Goal: Obtain resource: Obtain resource

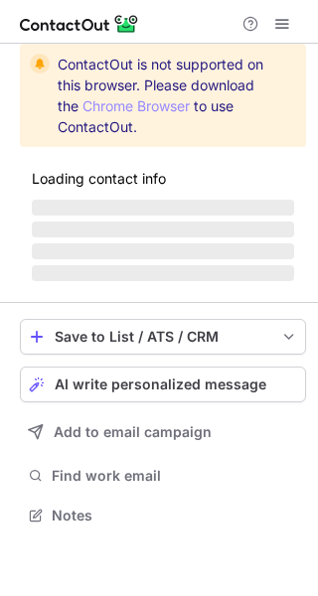
scroll to position [512, 318]
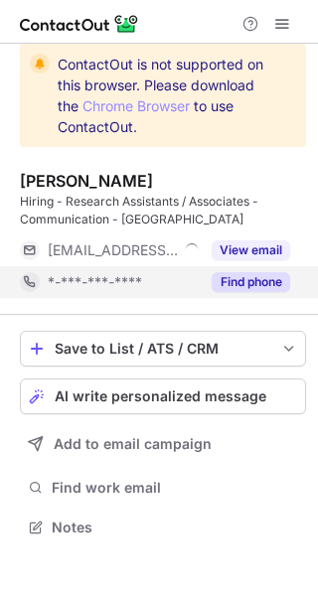
click at [271, 280] on button "Find phone" at bounding box center [250, 282] width 78 height 20
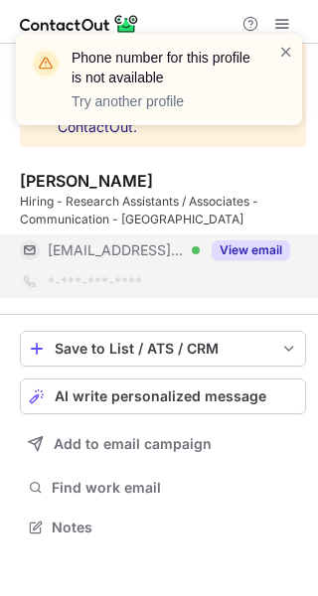
click at [243, 255] on button "View email" at bounding box center [250, 250] width 78 height 20
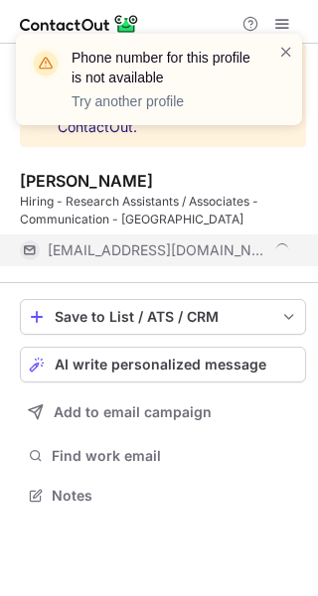
scroll to position [481, 318]
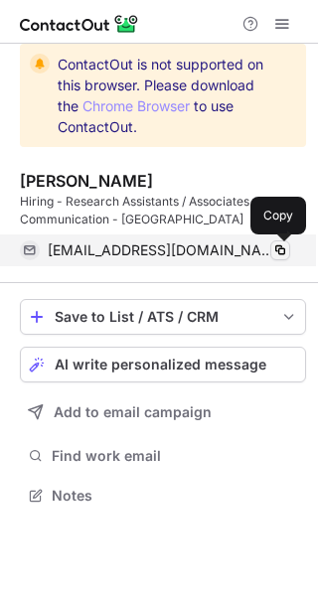
click at [273, 247] on span at bounding box center [280, 250] width 16 height 16
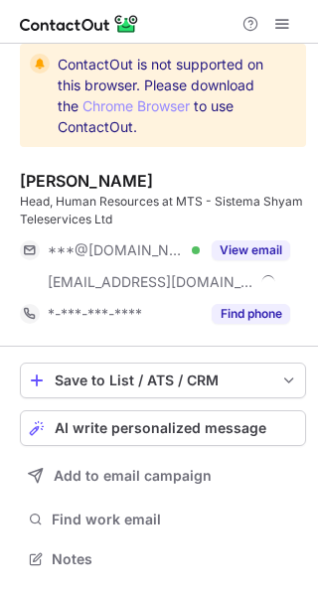
scroll to position [544, 318]
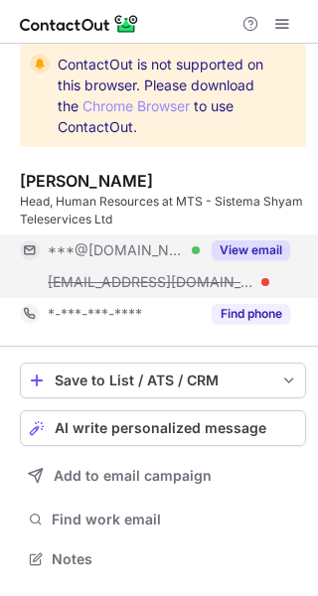
click at [252, 240] on button "View email" at bounding box center [250, 250] width 78 height 20
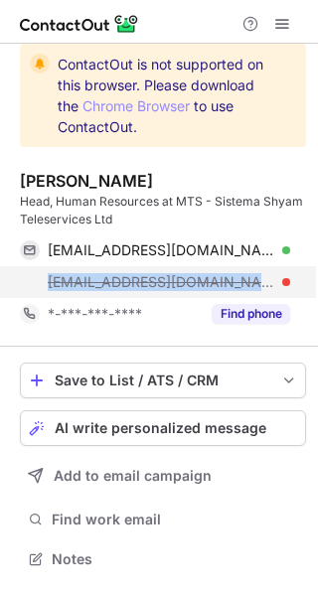
drag, startPoint x: 235, startPoint y: 275, endPoint x: 26, endPoint y: 279, distance: 209.5
click at [26, 279] on div "vineet.kumar@mtsindia.in" at bounding box center [155, 282] width 270 height 32
copy span "vineet.kumar@mtsindia.in"
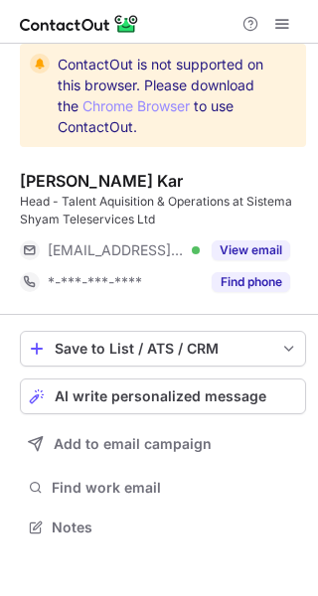
scroll to position [512, 318]
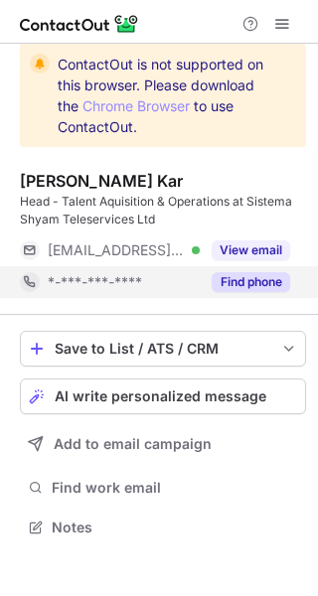
click at [260, 271] on div "Find phone" at bounding box center [245, 282] width 90 height 32
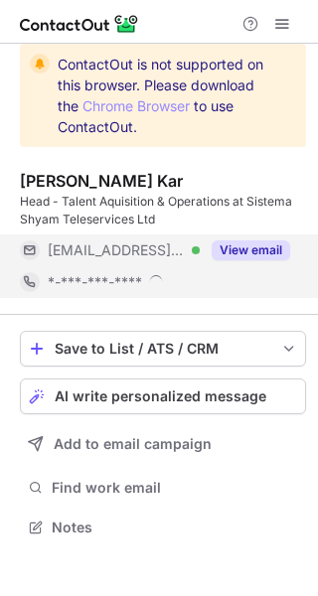
click at [253, 253] on button "View email" at bounding box center [250, 250] width 78 height 20
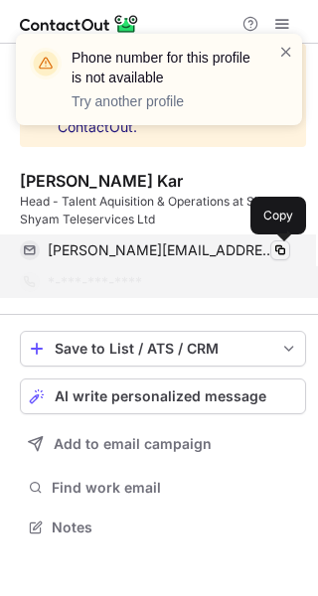
click at [274, 248] on span at bounding box center [280, 250] width 16 height 16
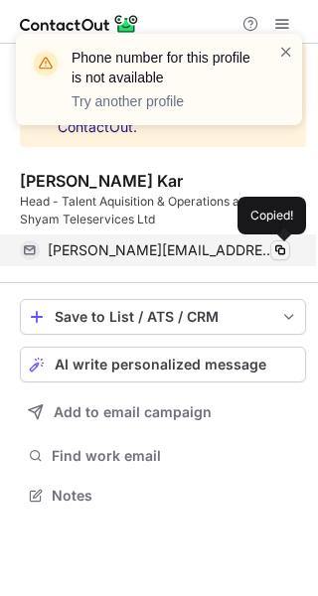
scroll to position [481, 318]
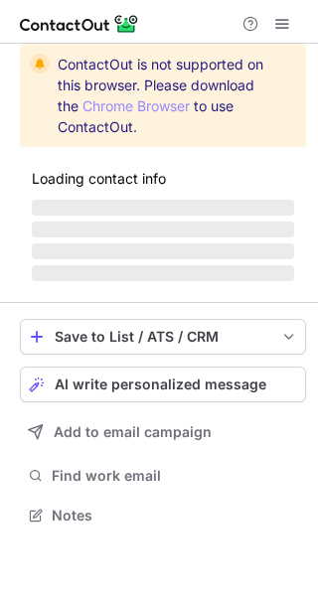
scroll to position [512, 318]
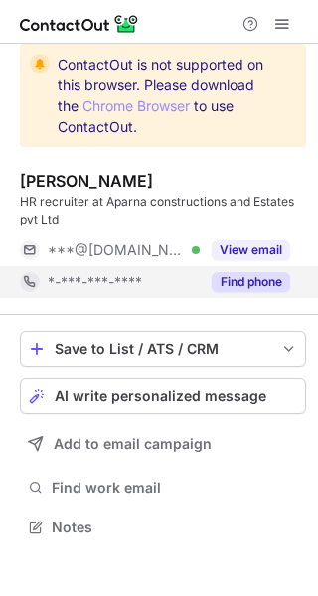
drag, startPoint x: 257, startPoint y: 246, endPoint x: 255, endPoint y: 277, distance: 30.8
click at [255, 277] on div "[PERSON_NAME] HR recruiter at Aparna constructions and Estates pvt Ltd ***@[DOM…" at bounding box center [163, 234] width 286 height 127
click at [255, 277] on button "Find phone" at bounding box center [250, 282] width 78 height 20
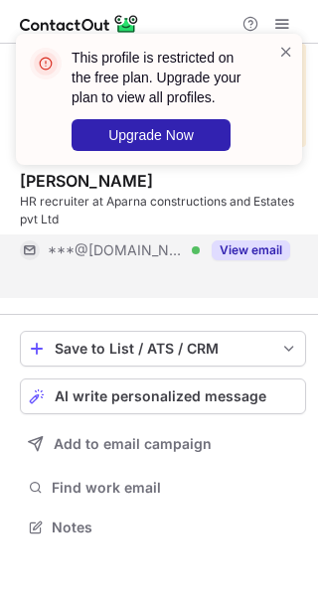
scroll to position [481, 318]
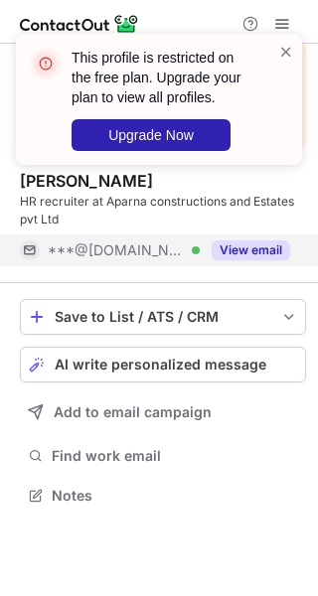
click at [251, 253] on button "View email" at bounding box center [250, 250] width 78 height 20
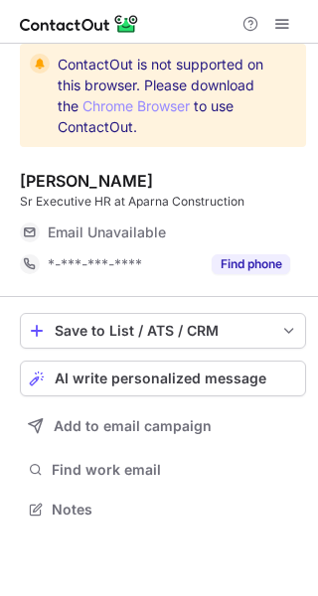
scroll to position [9, 10]
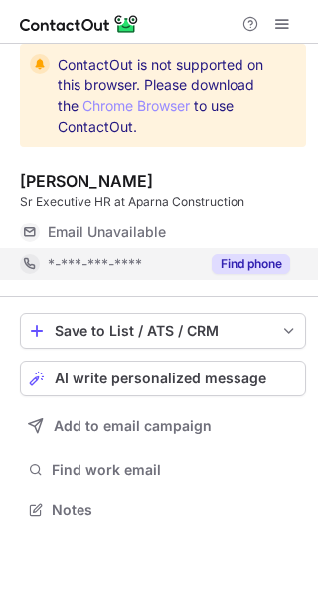
click at [253, 265] on button "Find phone" at bounding box center [250, 264] width 78 height 20
